Goal: Information Seeking & Learning: Learn about a topic

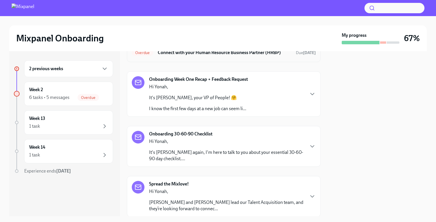
scroll to position [35, 0]
click at [194, 90] on div "Hi Yonah, It's Lindsay, your VP of People! 🤗 I know the first few days at a new…" at bounding box center [197, 97] width 97 height 28
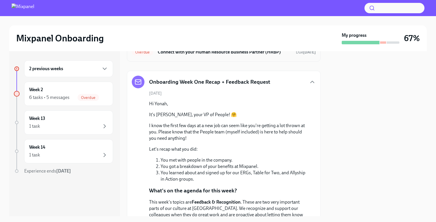
click at [194, 90] on div "Onboarding Week One Recap + Feedback Request September 9th Hi Yonah, It's Linds…" at bounding box center [224, 162] width 184 height 173
click at [194, 81] on h5 "Onboarding Week One Recap + Feedback Request" at bounding box center [209, 81] width 121 height 7
click at [315, 80] on icon "button" at bounding box center [312, 82] width 7 height 7
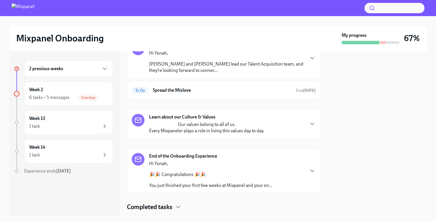
scroll to position [187, 0]
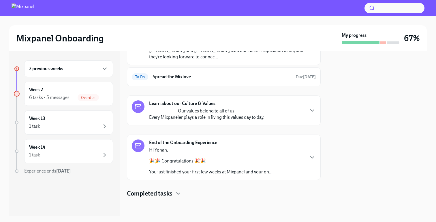
click at [286, 154] on div "End of the Onboarding Experience Hi Yonah, 🎉🎉 Congratulations 🎉🎉 You just finis…" at bounding box center [224, 158] width 184 height 36
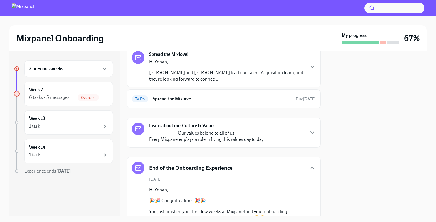
scroll to position [146, 0]
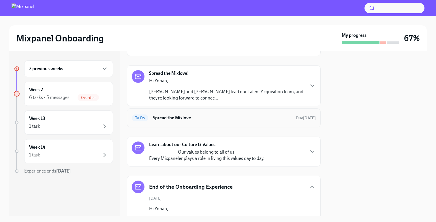
click at [224, 121] on h6 "Spread the Mixlove" at bounding box center [222, 118] width 138 height 6
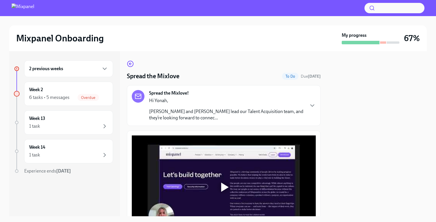
click at [244, 113] on p "Brittany and Tom lead our Talent Acquisition team, and they’re looking forward …" at bounding box center [226, 115] width 155 height 13
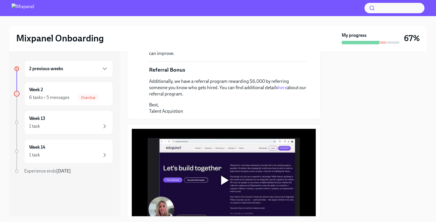
scroll to position [158, 0]
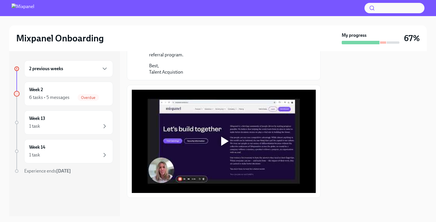
click at [239, 148] on div at bounding box center [224, 141] width 184 height 103
